Goal: Find contact information: Find contact information

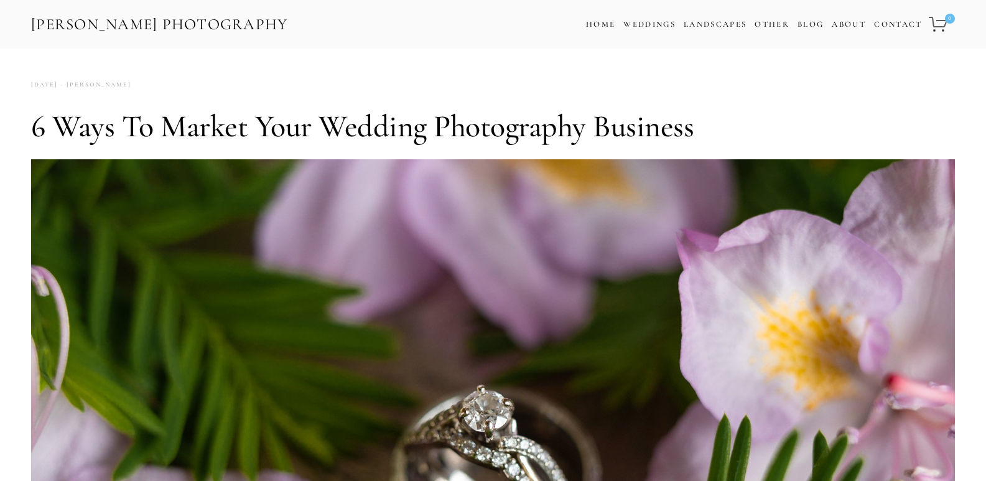
click at [564, 91] on div "[PERSON_NAME] [DATE] Comment" at bounding box center [493, 85] width 924 height 17
click at [900, 22] on link "Contact" at bounding box center [898, 25] width 48 height 18
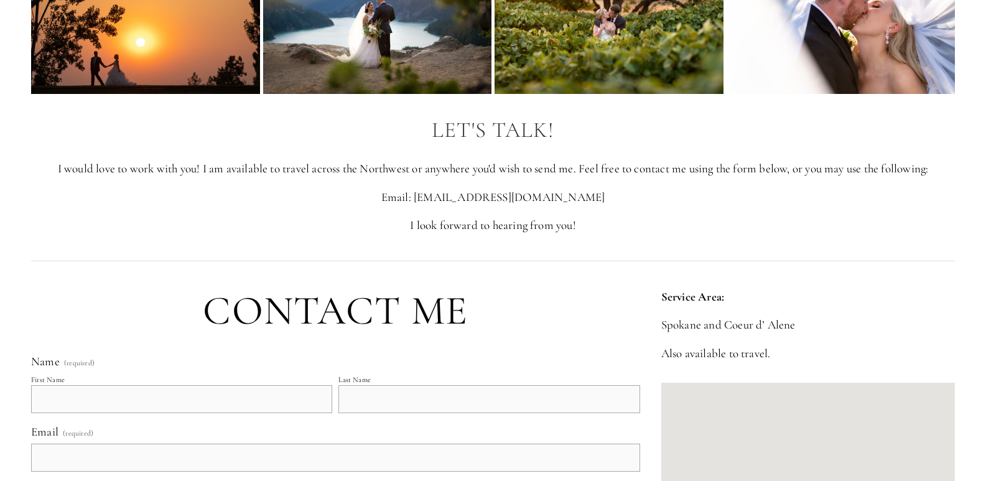
scroll to position [134, 0]
